Goal: Transaction & Acquisition: Purchase product/service

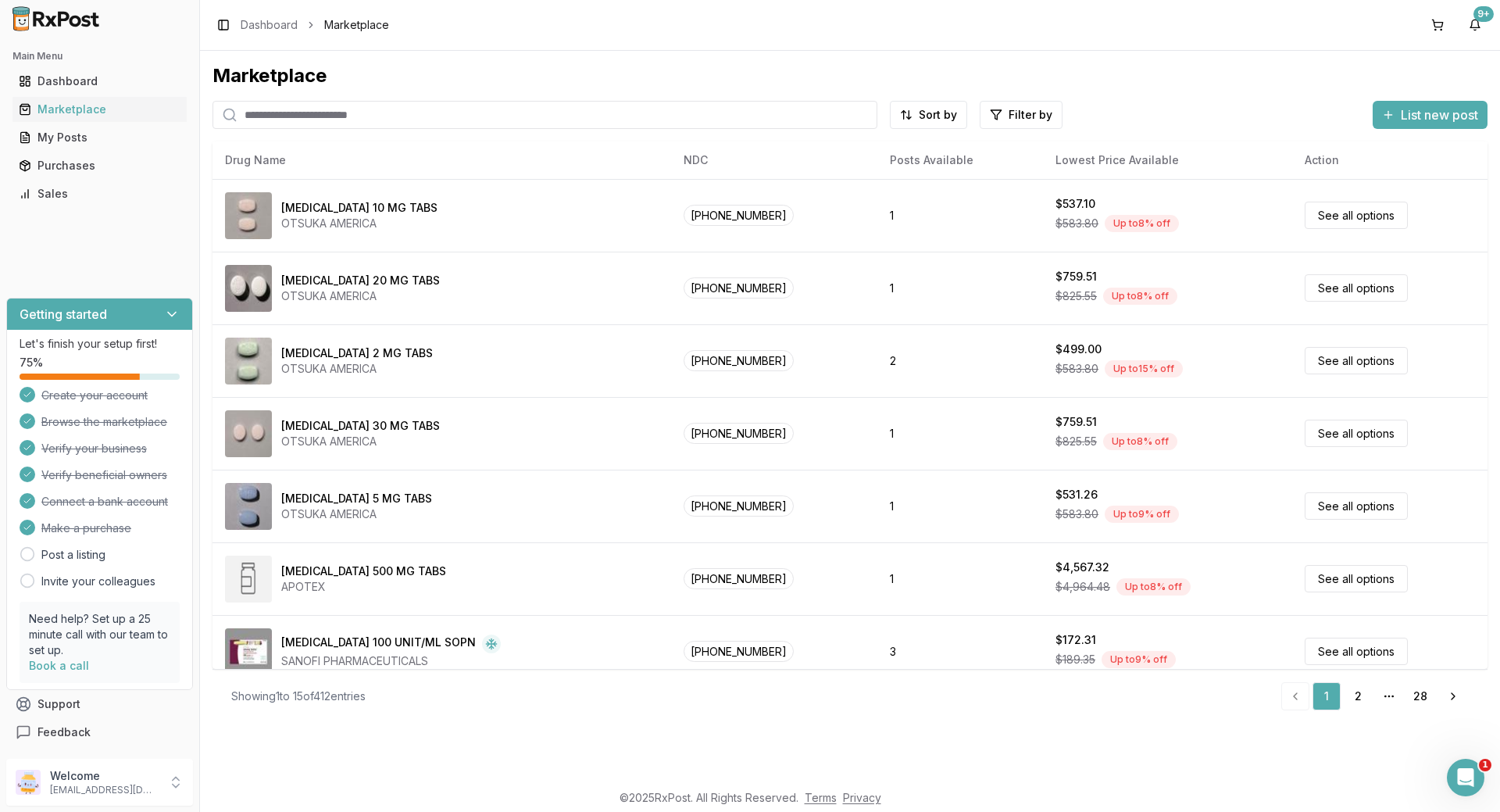
click at [423, 123] on input "search" at bounding box center [545, 115] width 665 height 28
type input "*******"
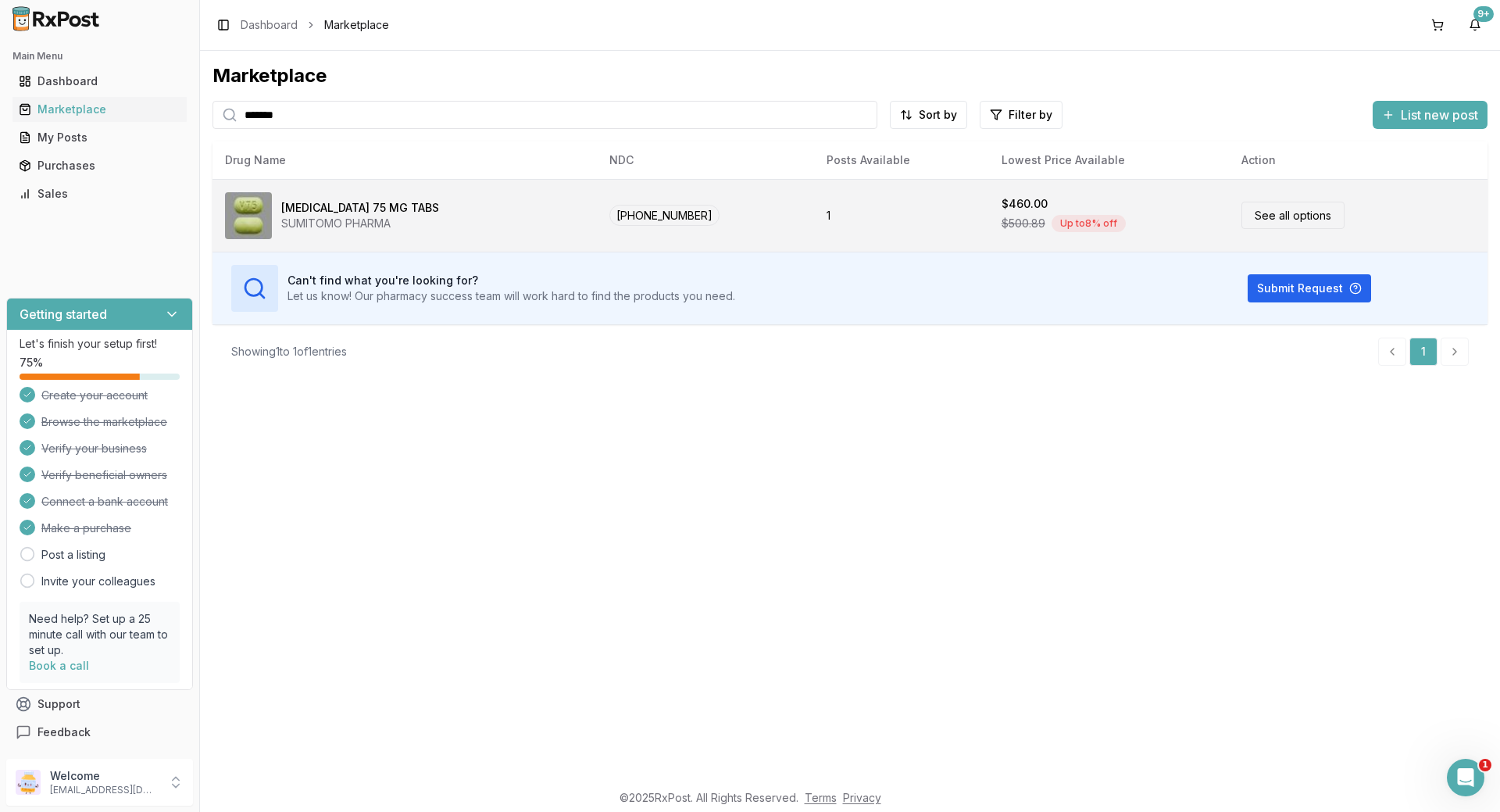
click at [1299, 211] on link "See all options" at bounding box center [1293, 215] width 103 height 27
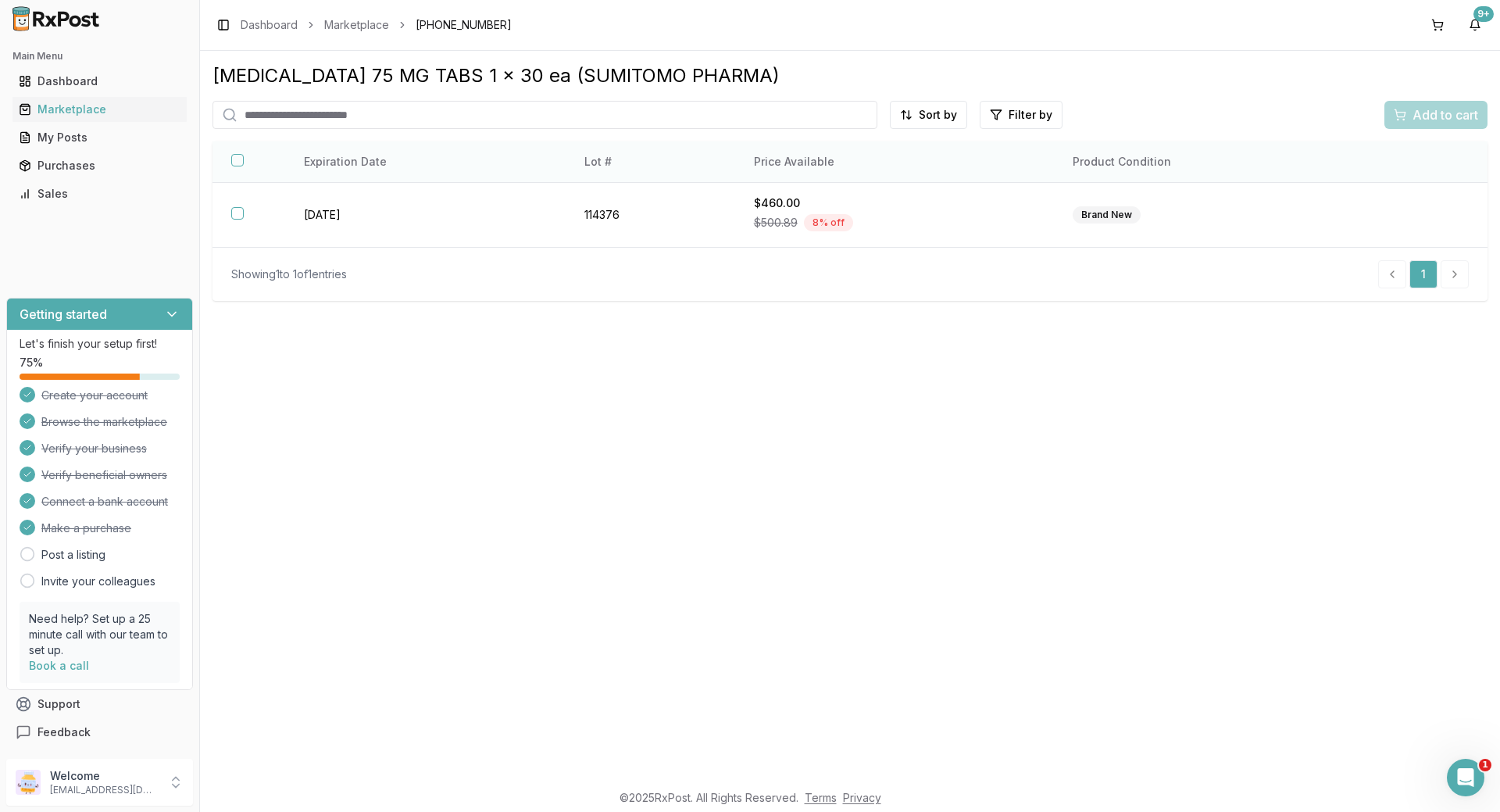
click at [239, 158] on button "button" at bounding box center [238, 160] width 12 height 12
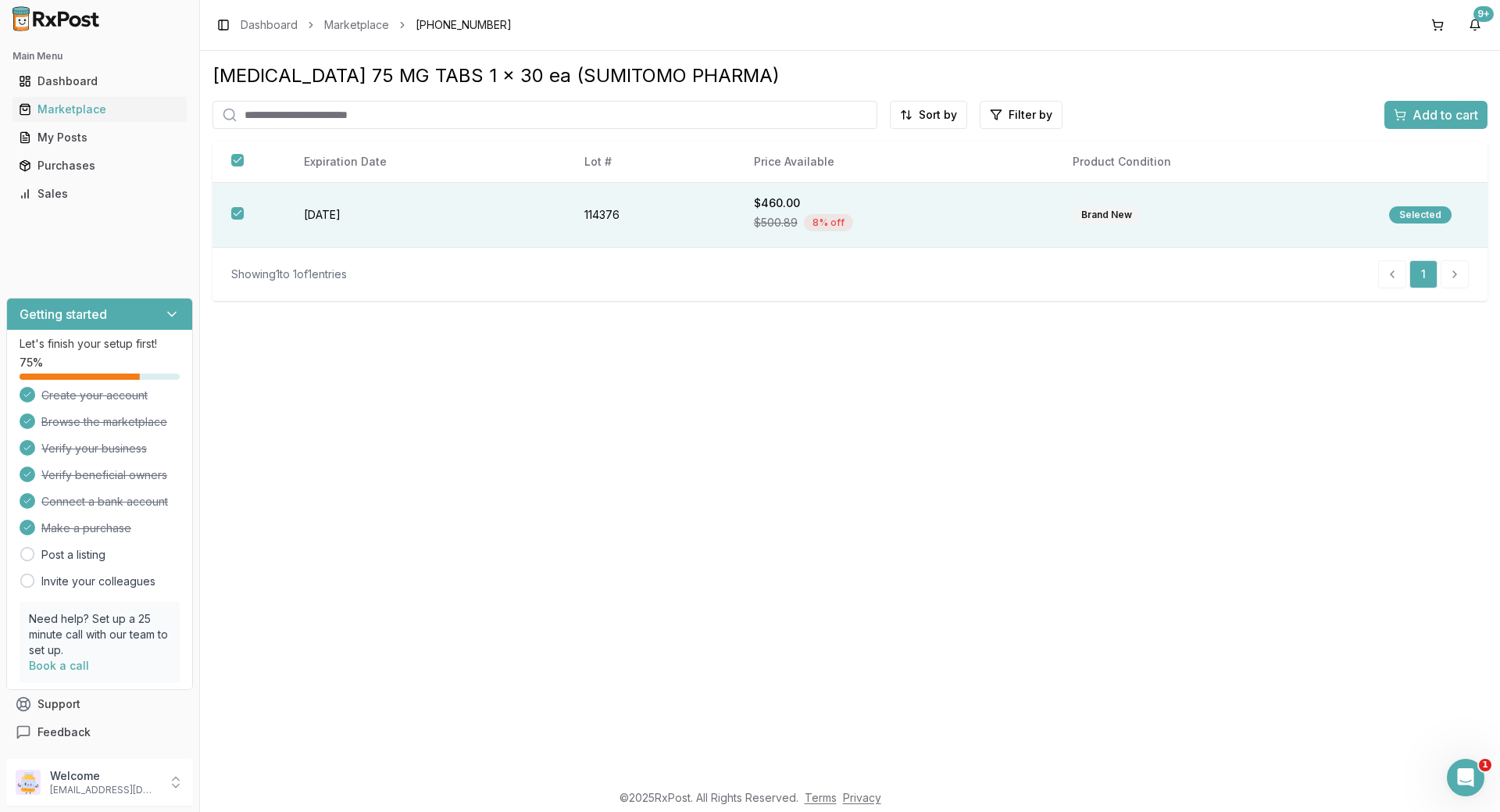
click at [1425, 114] on span "Add to cart" at bounding box center [1445, 115] width 66 height 18
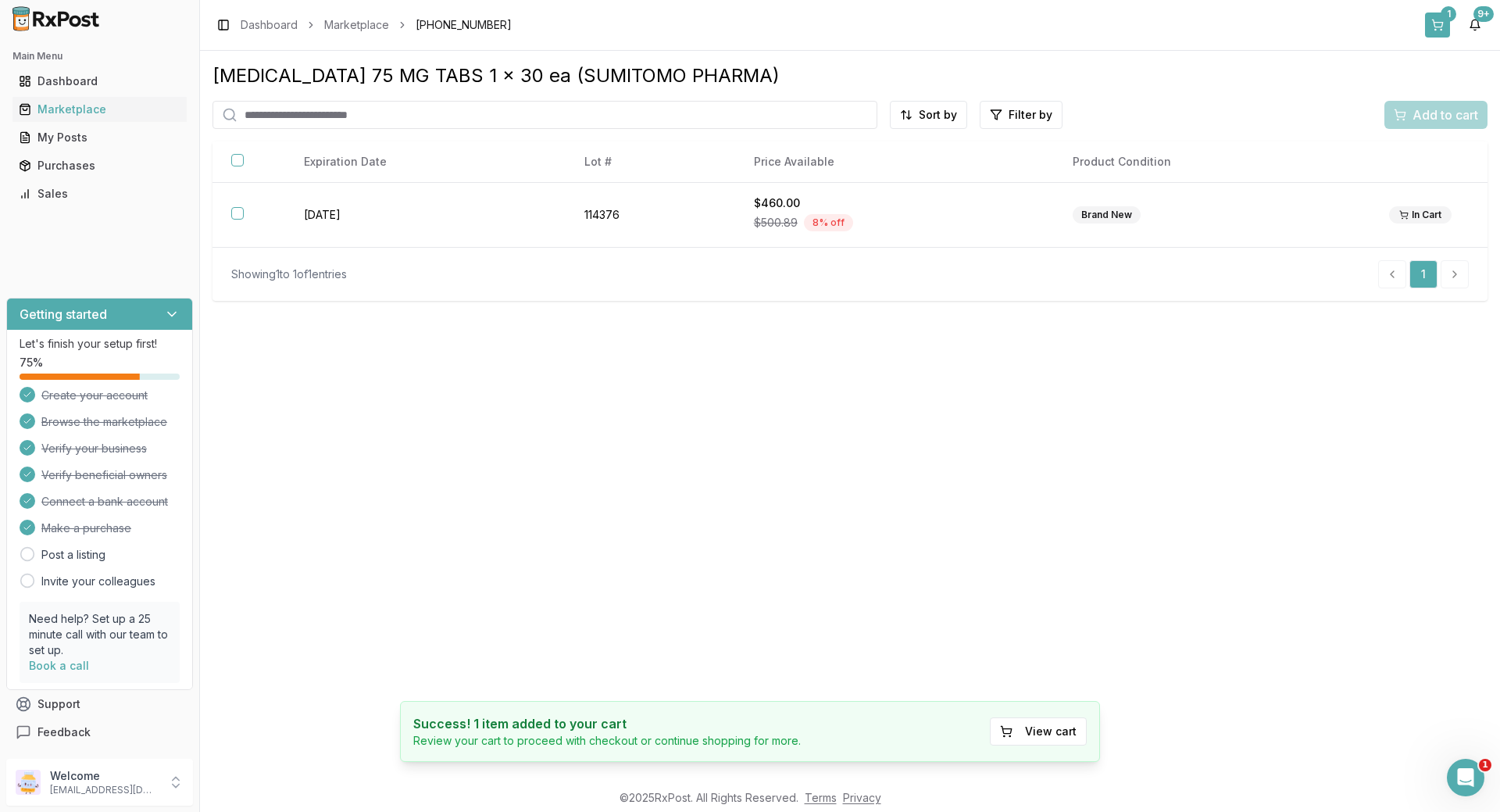
click at [1436, 18] on button "1" at bounding box center [1437, 24] width 25 height 25
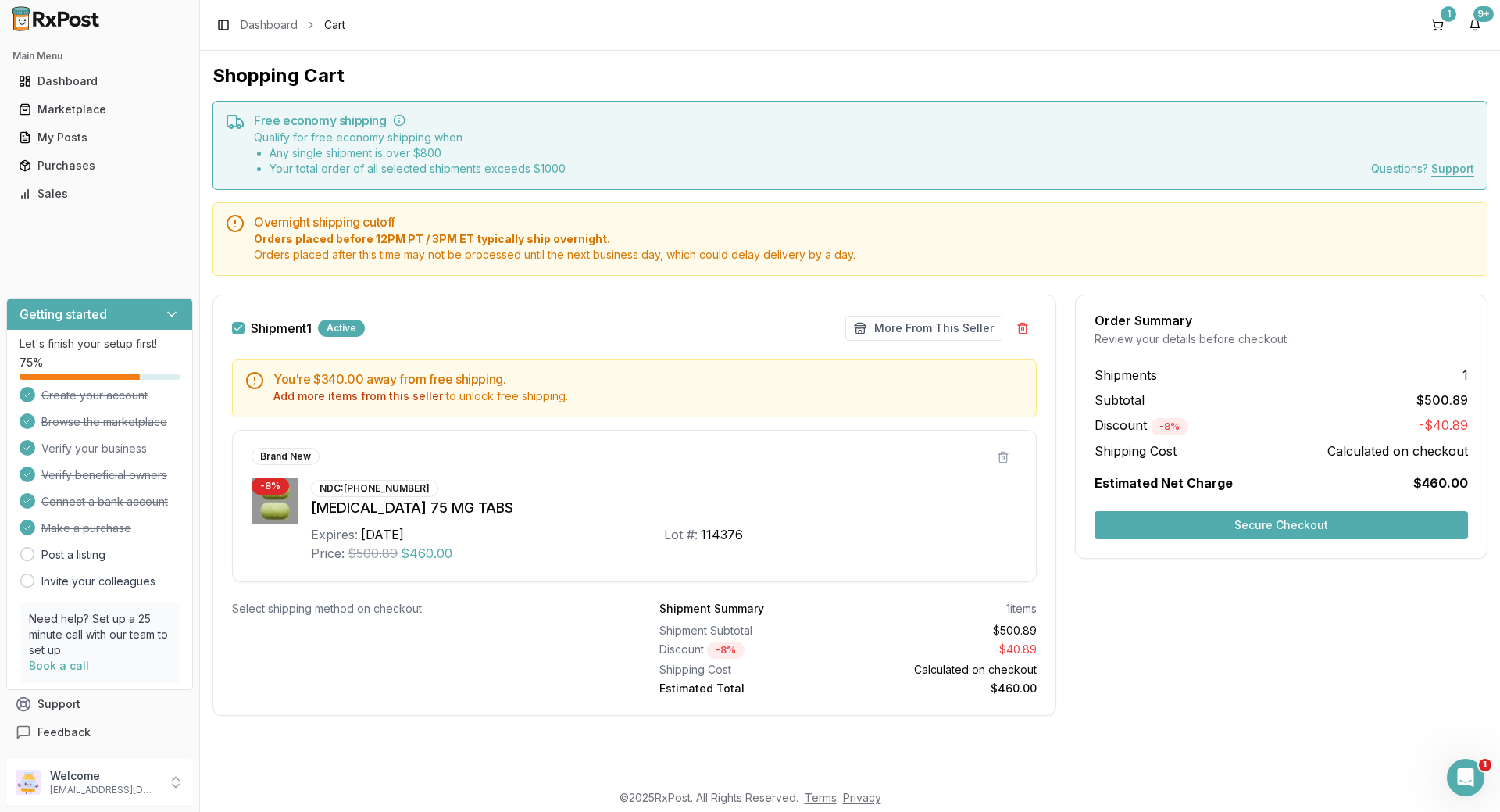
click at [1324, 520] on button "Secure Checkout" at bounding box center [1281, 525] width 373 height 28
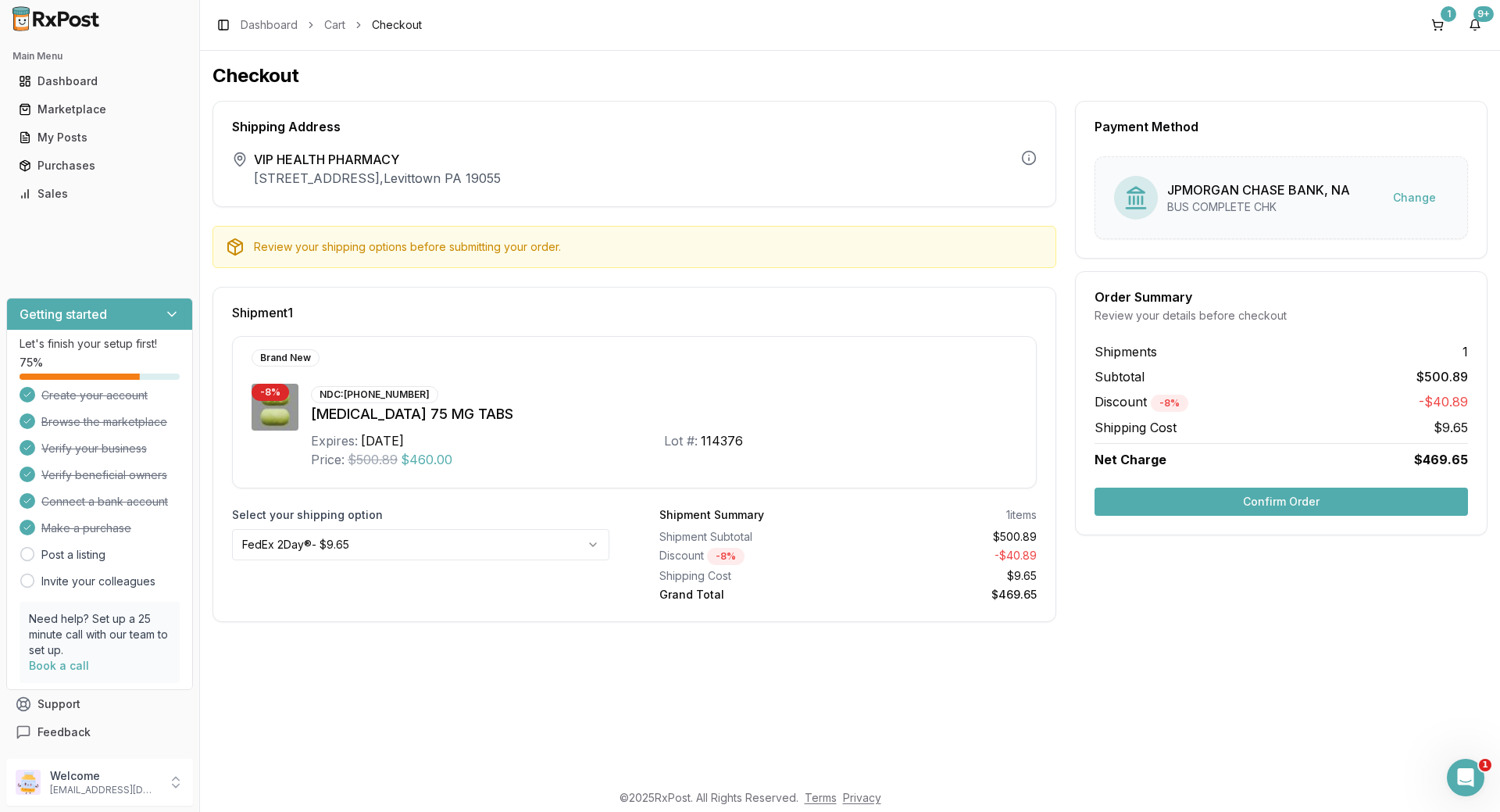
click at [1244, 503] on button "Confirm Order" at bounding box center [1281, 502] width 373 height 28
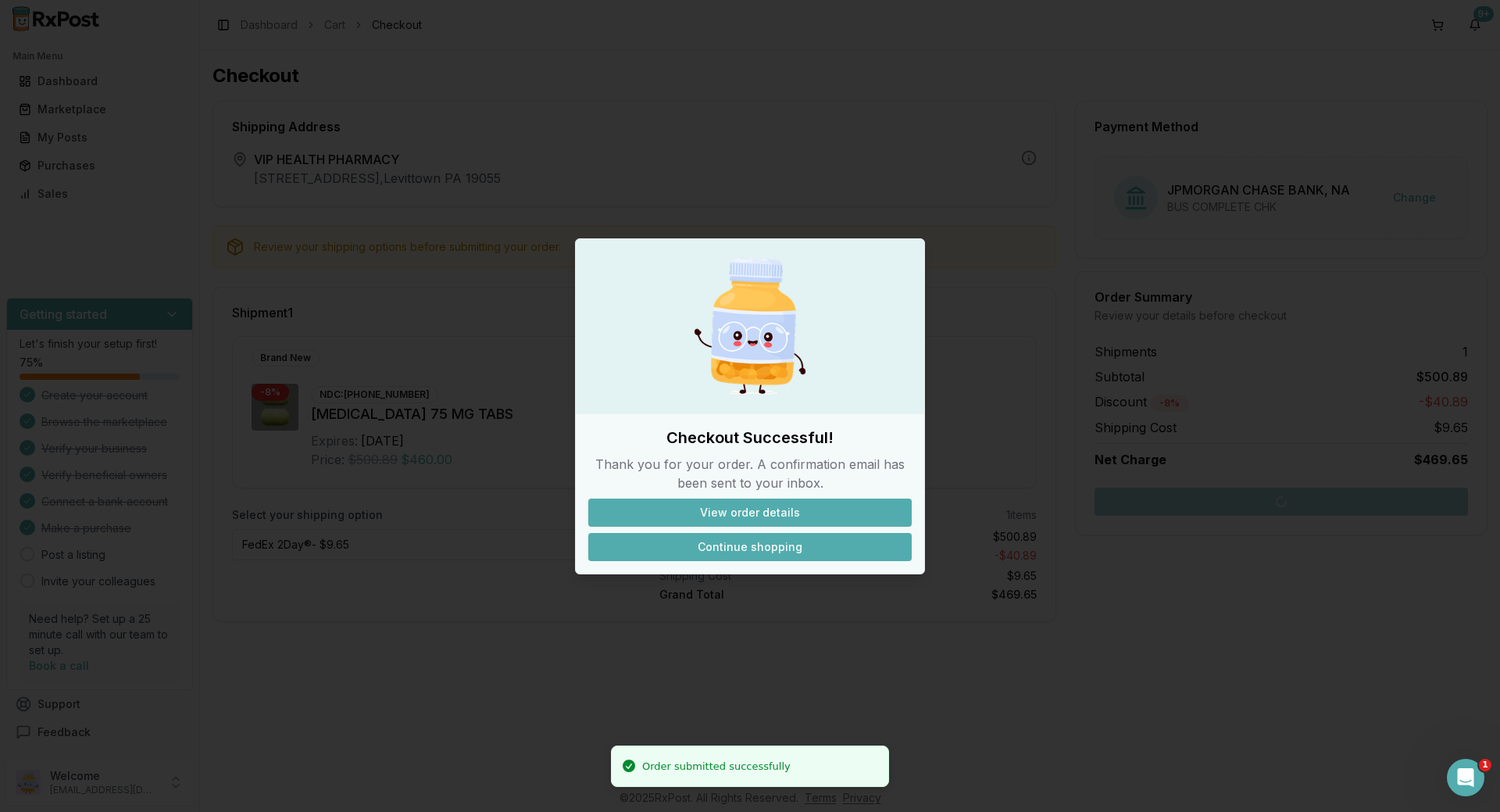
click at [744, 538] on button "Continue shopping" at bounding box center [750, 547] width 323 height 28
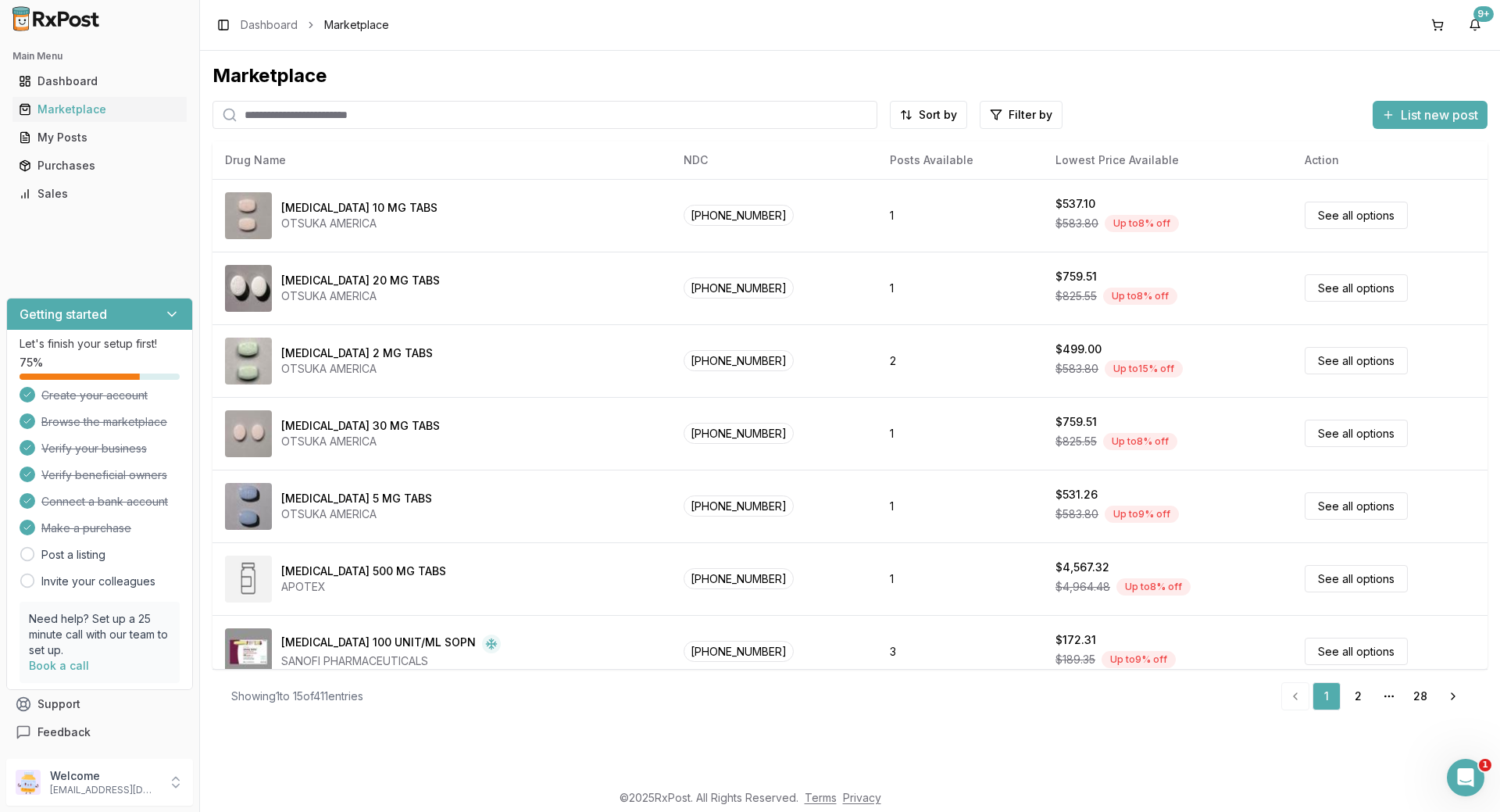
drag, startPoint x: 397, startPoint y: 128, endPoint x: 360, endPoint y: 126, distance: 37.1
click at [381, 128] on div "Marketplace Sort by Filter by List new post Card Table NDC: [PHONE_NUMBER] [MED…" at bounding box center [850, 392] width 1275 height 659
click at [358, 123] on input "search" at bounding box center [545, 115] width 665 height 28
type input "*"
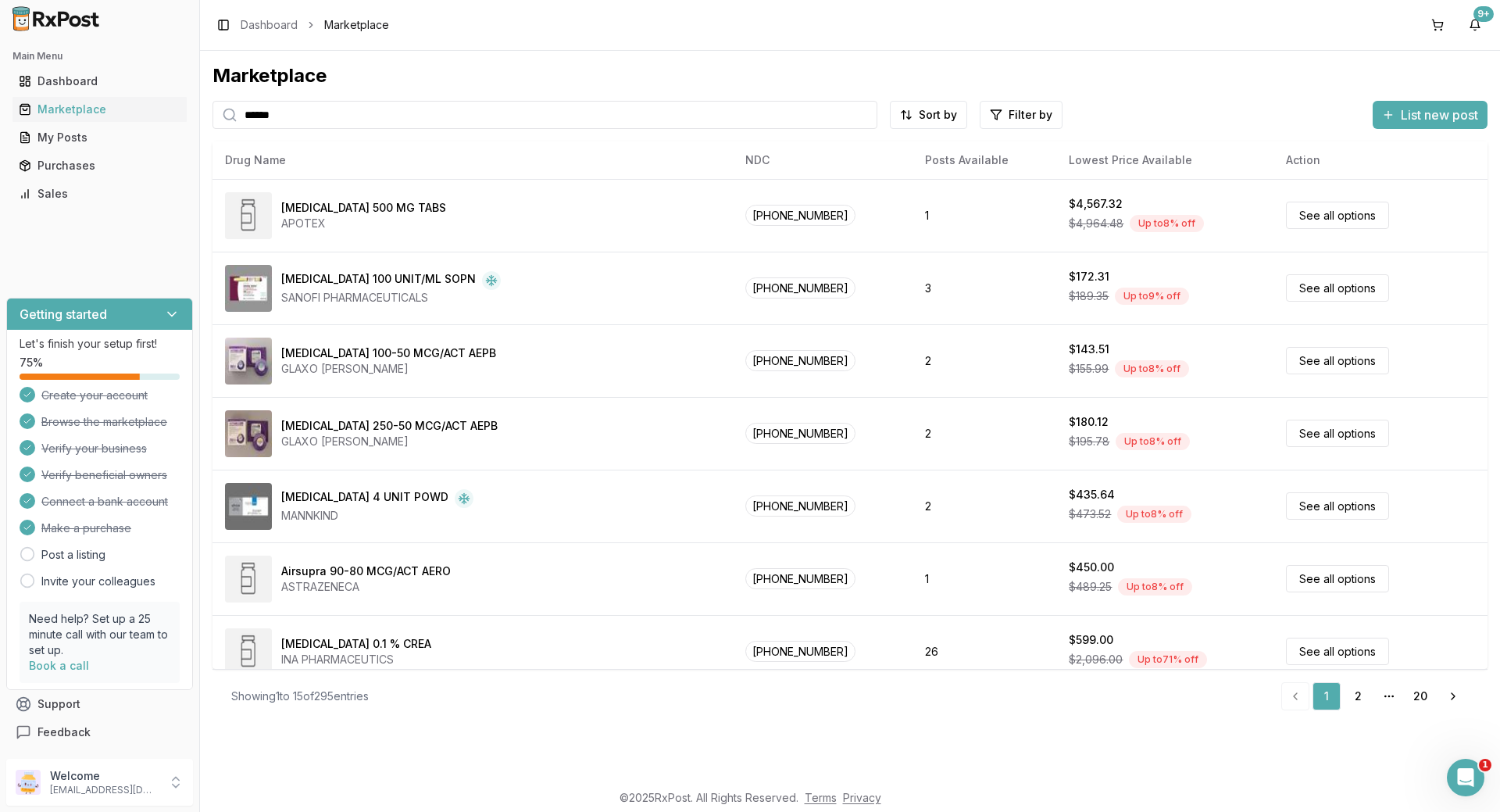
type input "******"
